Goal: Task Accomplishment & Management: Use online tool/utility

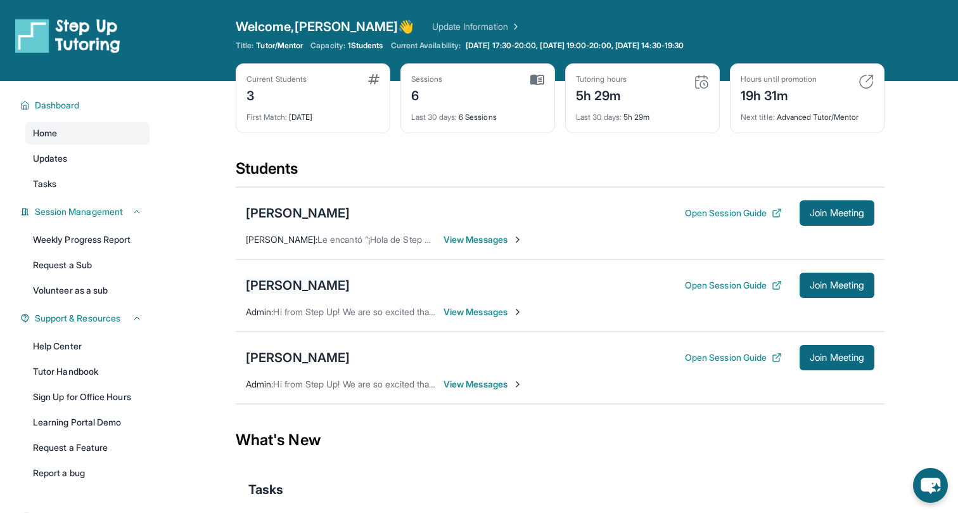
click at [333, 286] on div "[PERSON_NAME]" at bounding box center [298, 285] width 104 height 18
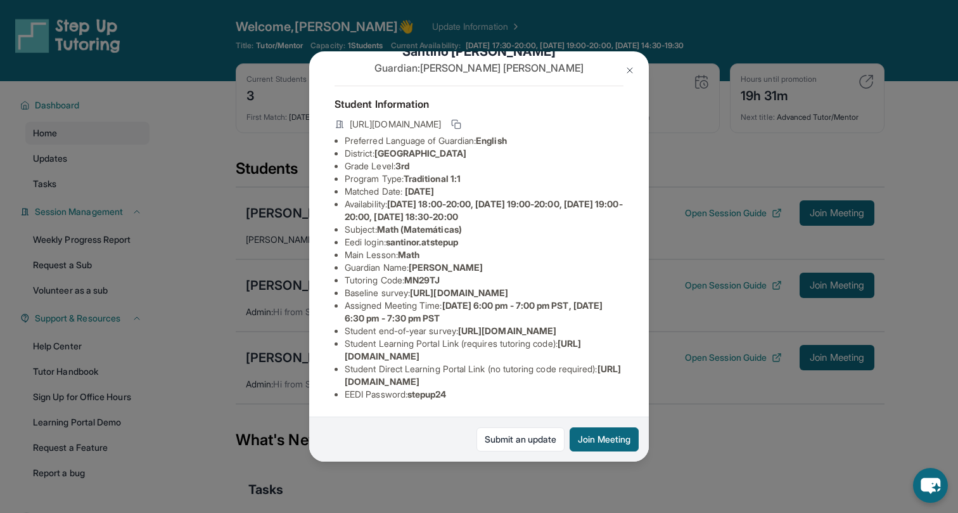
scroll to position [82, 0]
click at [638, 74] on button at bounding box center [629, 70] width 25 height 25
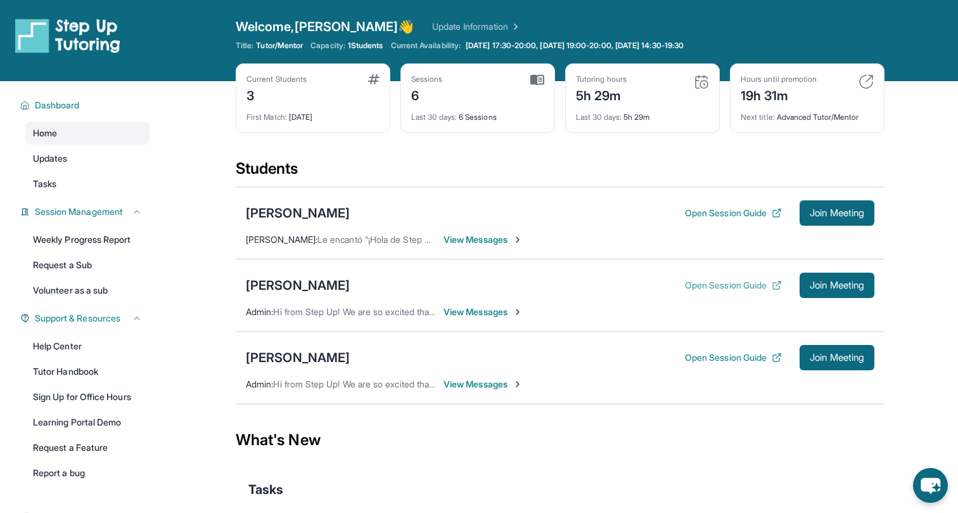
click at [732, 282] on button "Open Session Guide" at bounding box center [733, 285] width 97 height 13
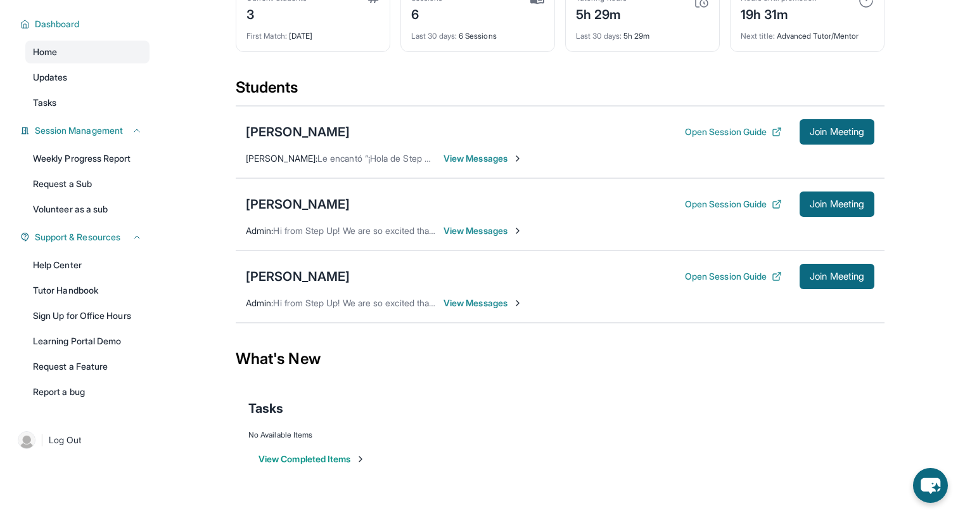
scroll to position [0, 0]
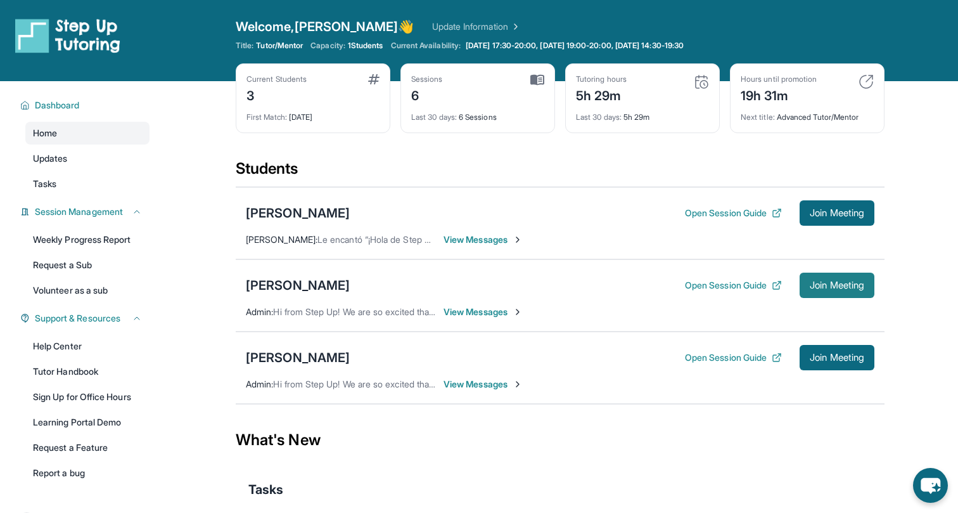
click at [829, 283] on span "Join Meeting" at bounding box center [837, 285] width 55 height 8
click at [316, 282] on div "[PERSON_NAME]" at bounding box center [298, 285] width 104 height 18
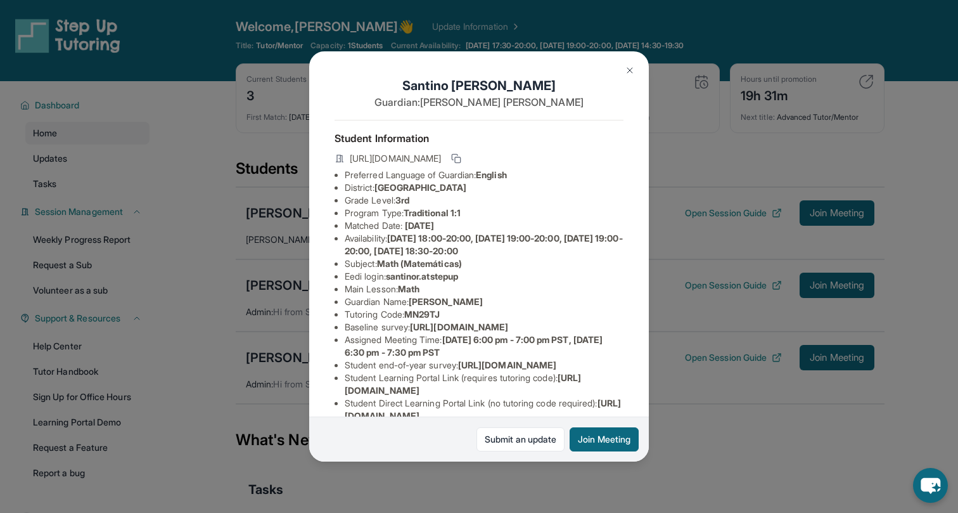
click at [633, 71] on img at bounding box center [630, 70] width 10 height 10
